Goal: Entertainment & Leisure: Consume media (video, audio)

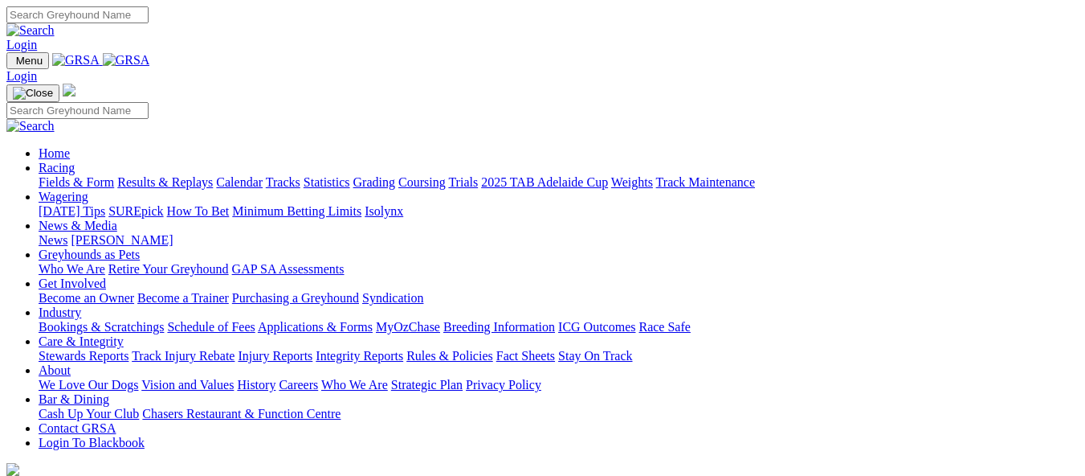
click at [213, 175] on link "Results & Replays" at bounding box center [165, 182] width 96 height 14
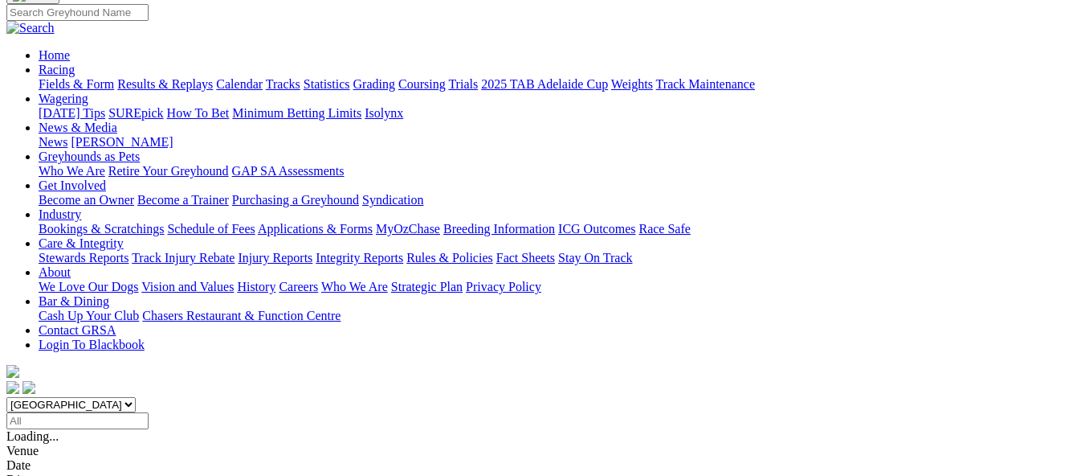
scroll to position [161, 0]
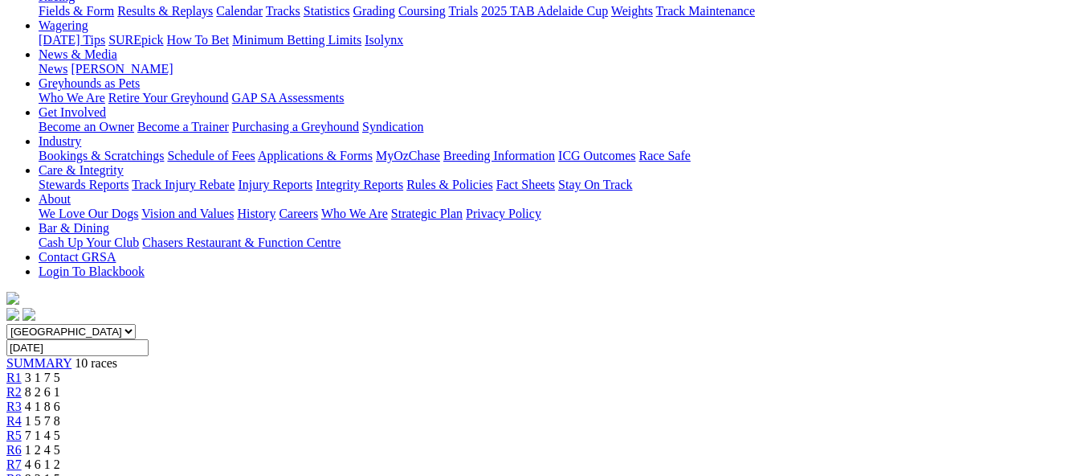
scroll to position [241, 0]
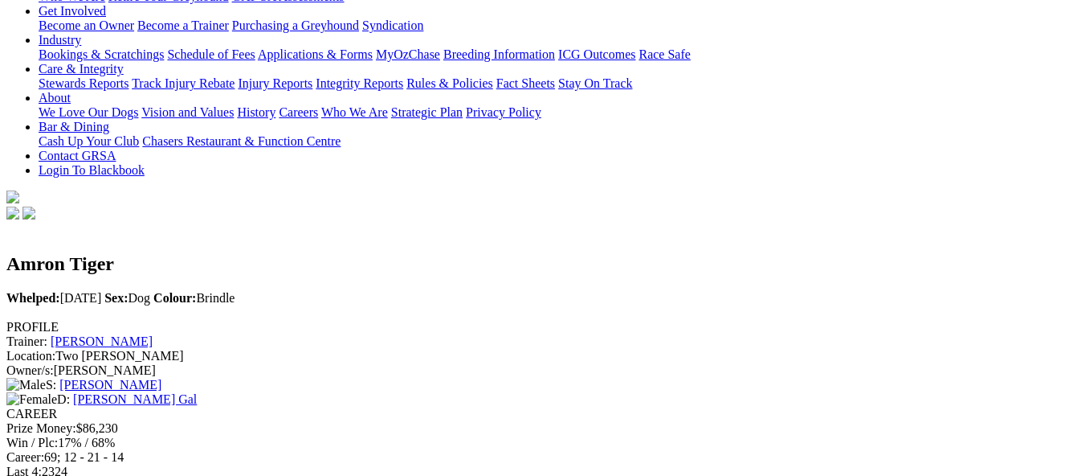
scroll to position [141, 0]
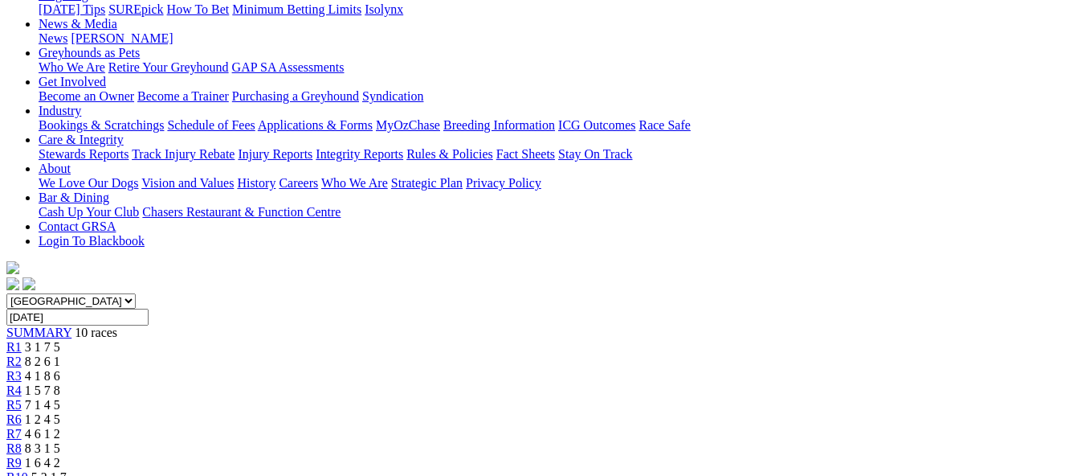
scroll to position [241, 0]
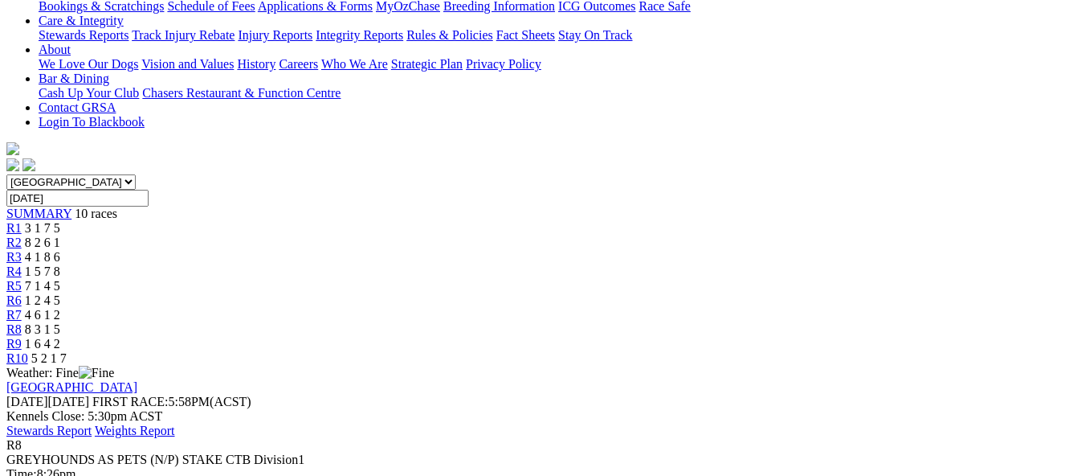
scroll to position [321, 0]
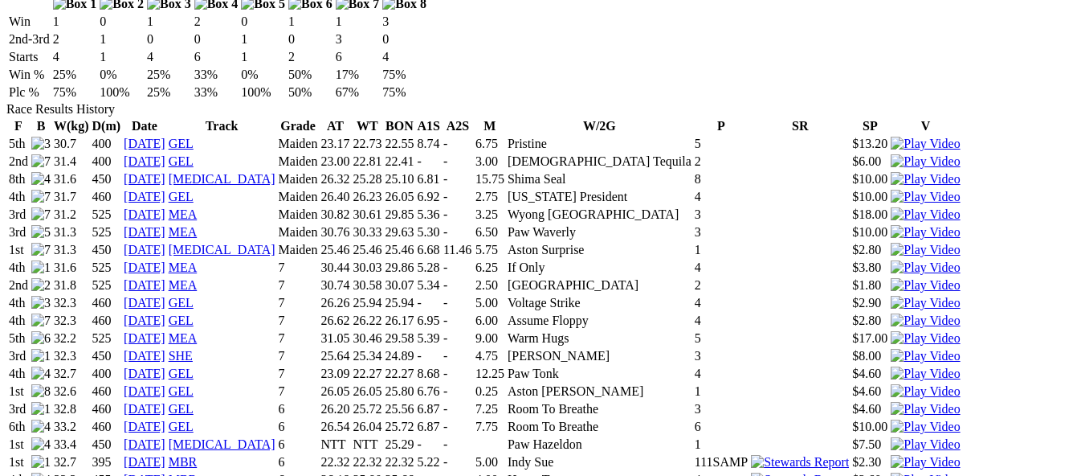
scroll to position [1045, 0]
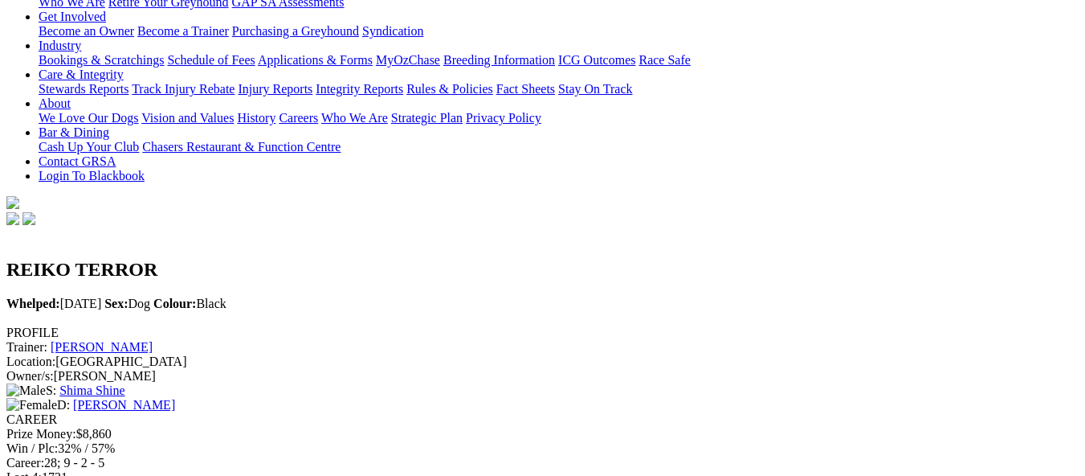
scroll to position [80, 0]
